Goal: Transaction & Acquisition: Purchase product/service

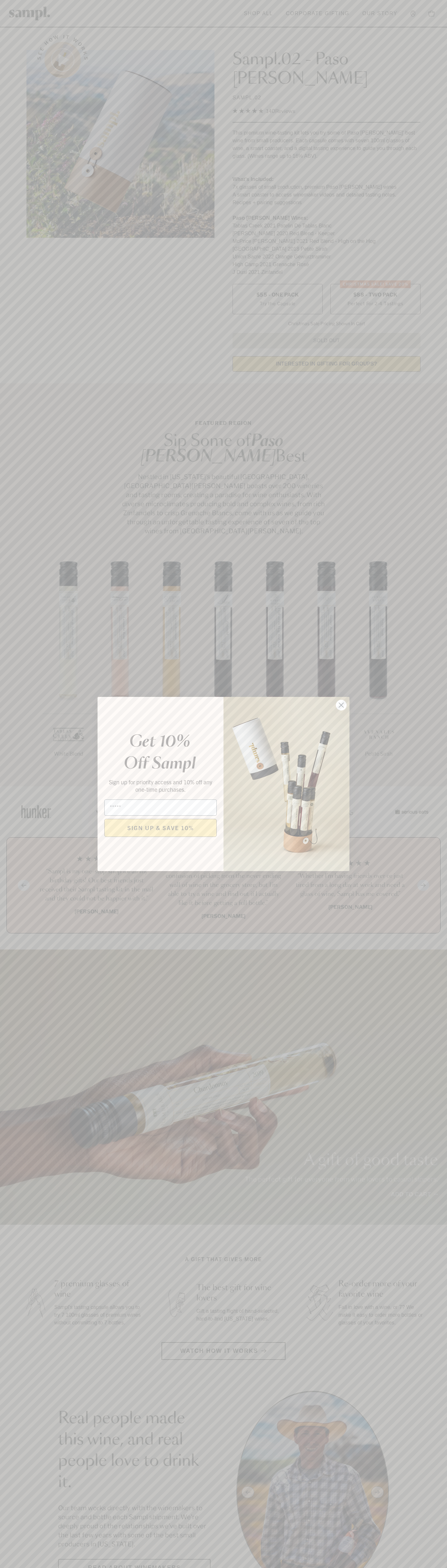
click at [341, 705] on icon "Close dialog" at bounding box center [341, 705] width 4 height 4
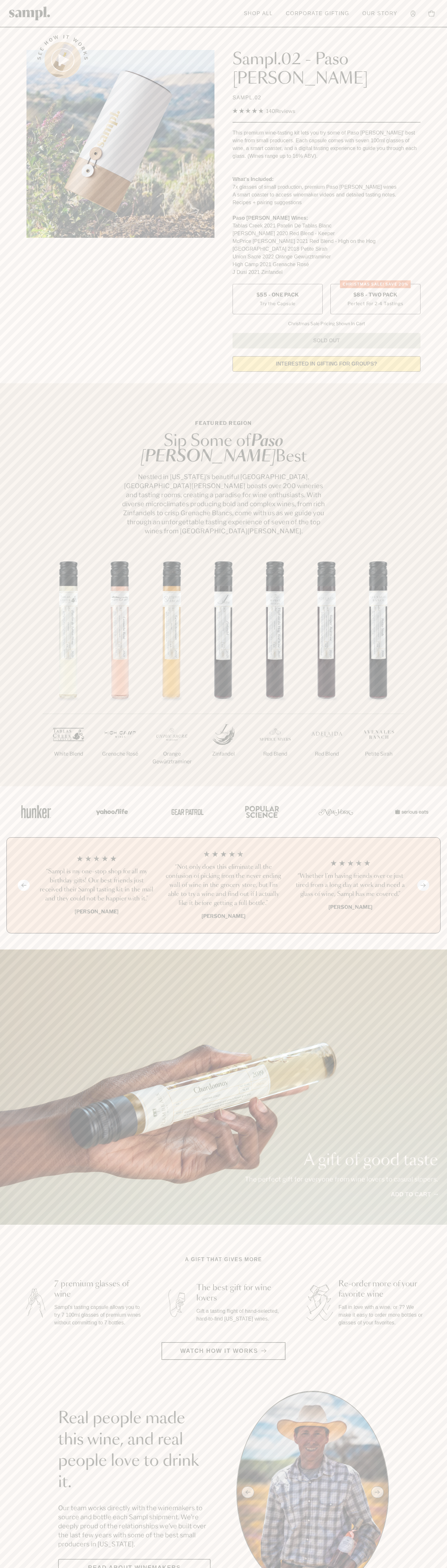
click at [375, 292] on span "$88 - Two Pack" at bounding box center [375, 295] width 44 height 7
click at [19, 23] on link at bounding box center [30, 13] width 41 height 20
click at [445, 1121] on div "A gift of good taste The perfect gift for everyone from wine lovers to casual s…" at bounding box center [224, 1087] width 447 height 275
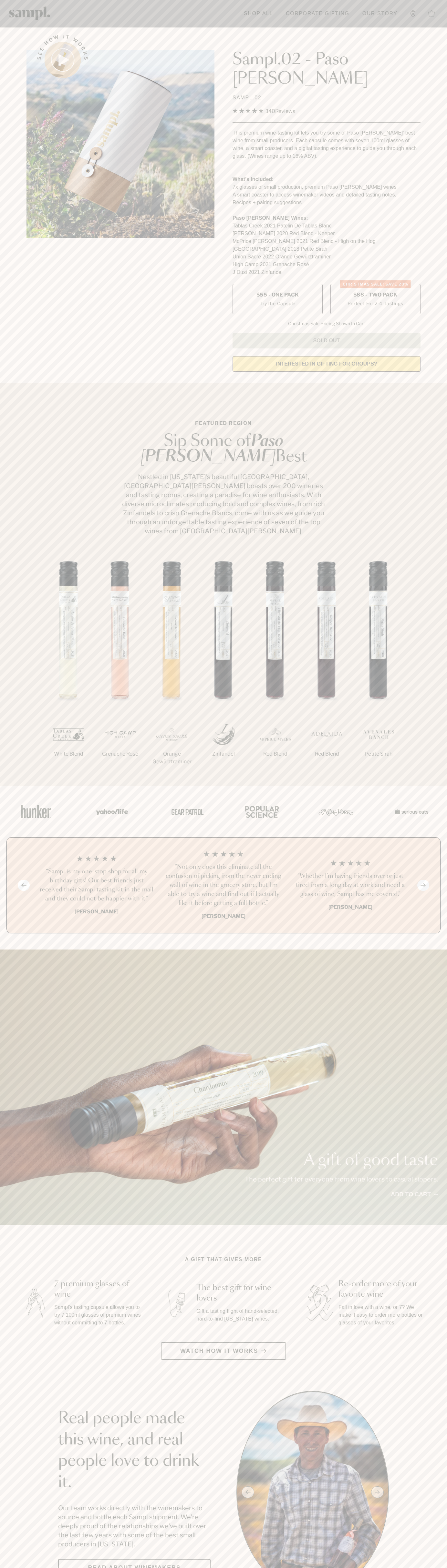
click at [132, 1567] on html "Skip to main content Toggle navigation menu Shop All Corporate Gifting Our Stor…" at bounding box center [224, 1582] width 447 height 3164
click at [1, 488] on section "Featured Region Sip Some of Paso Robles Best Nestled in California’s beautiful …" at bounding box center [224, 585] width 447 height 403
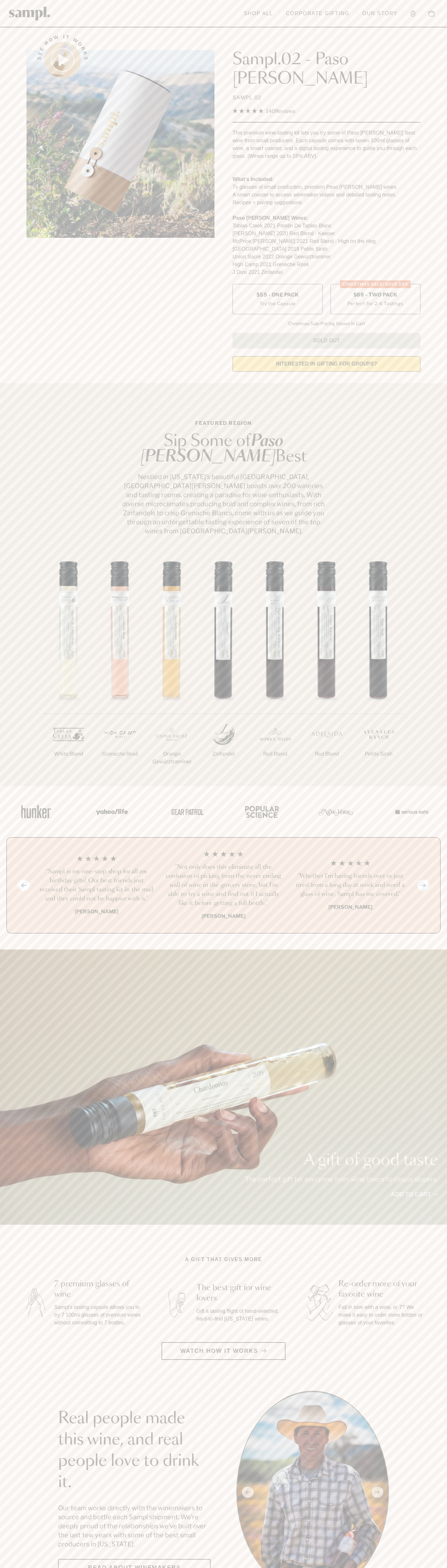
click at [375, 284] on label "CHRISTMAS SALE! Save 20% $88 - Two Pack Perfect For 2-4 Tastings" at bounding box center [375, 299] width 90 height 30
click at [224, 863] on h3 "“Not only does this eliminate all the confusion of picking from the never endin…" at bounding box center [223, 885] width 116 height 45
